Goal: Information Seeking & Learning: Learn about a topic

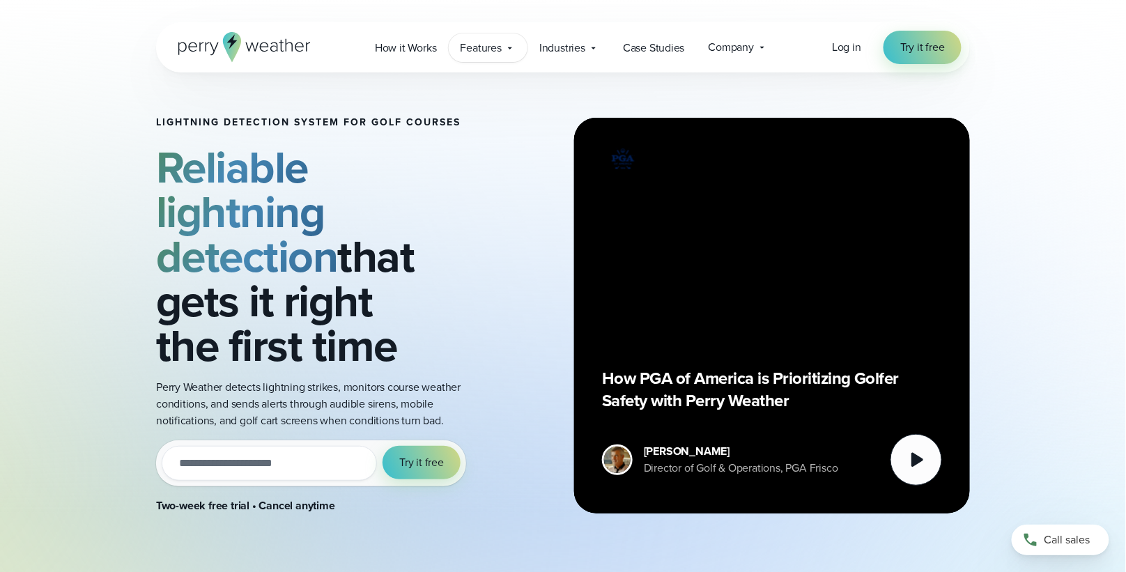
click at [508, 47] on icon at bounding box center [509, 47] width 11 height 11
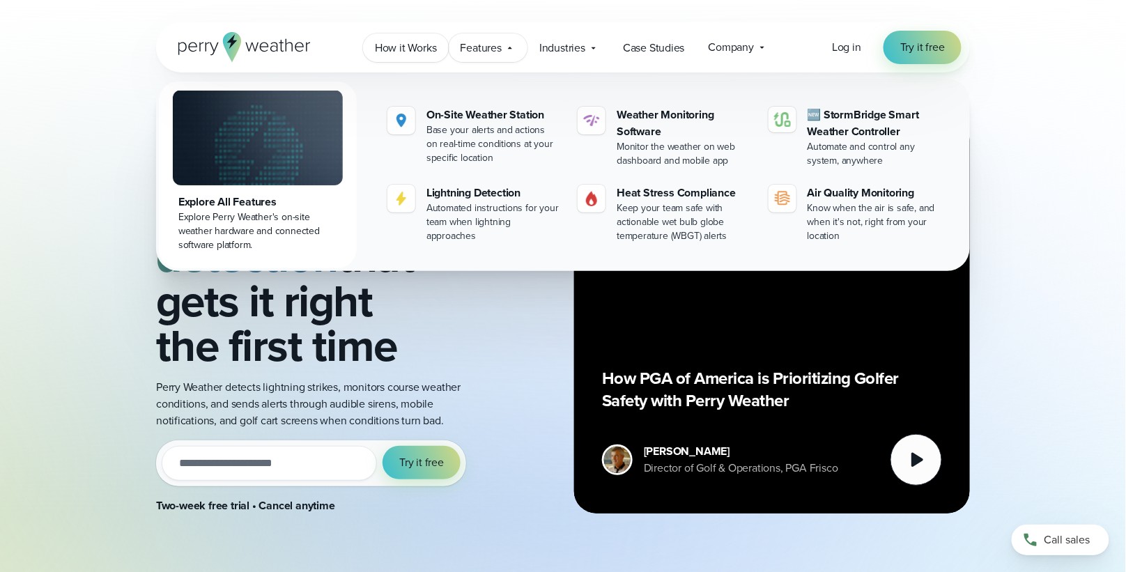
click at [424, 51] on span "How it Works" at bounding box center [406, 48] width 62 height 17
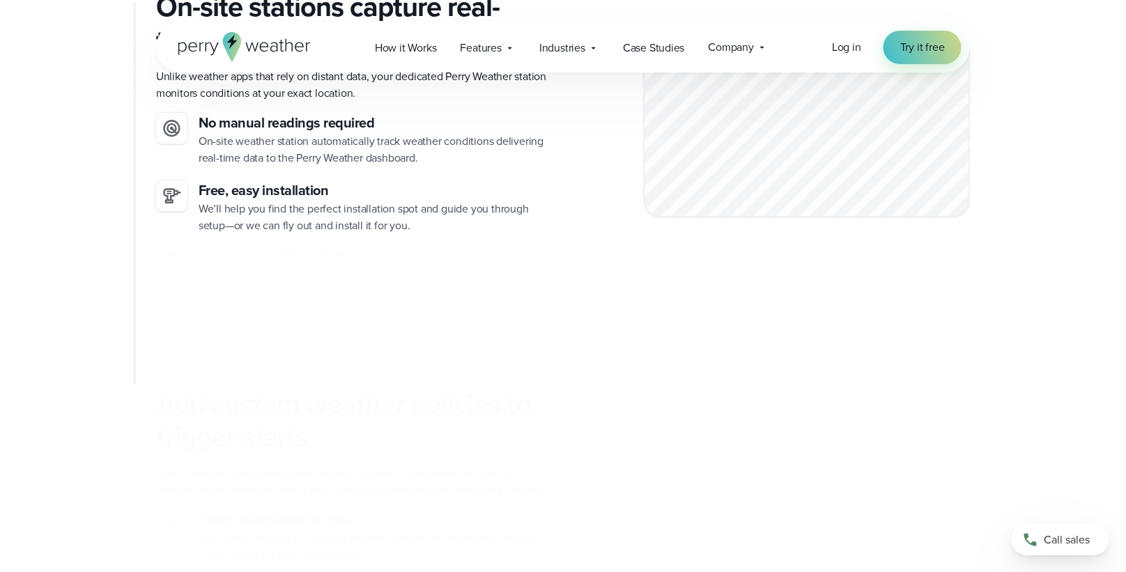
scroll to position [430, 0]
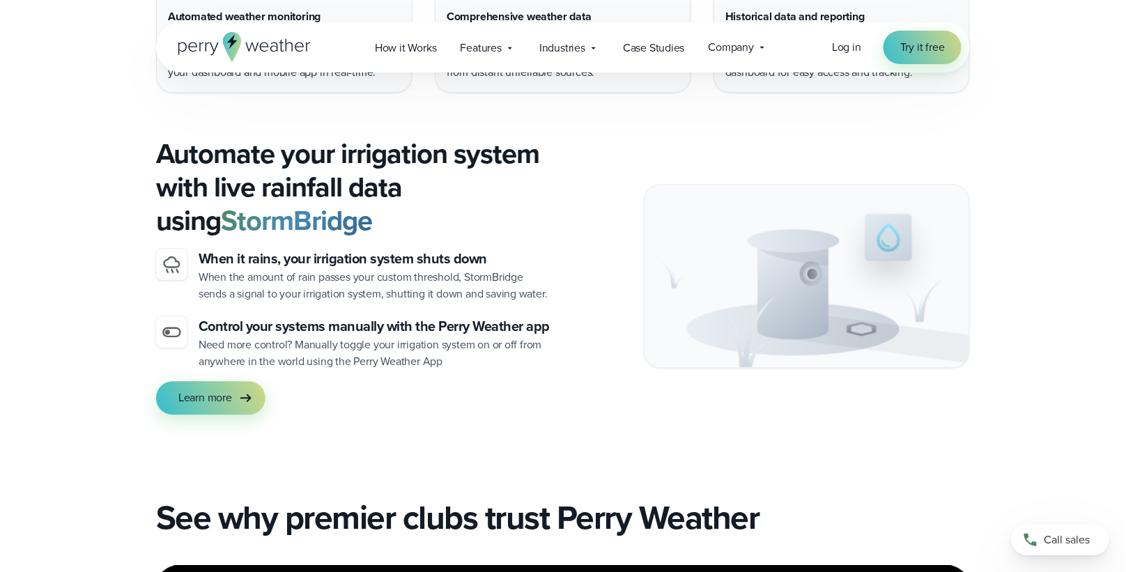
scroll to position [2519, 0]
